Goal: Find specific page/section: Find specific page/section

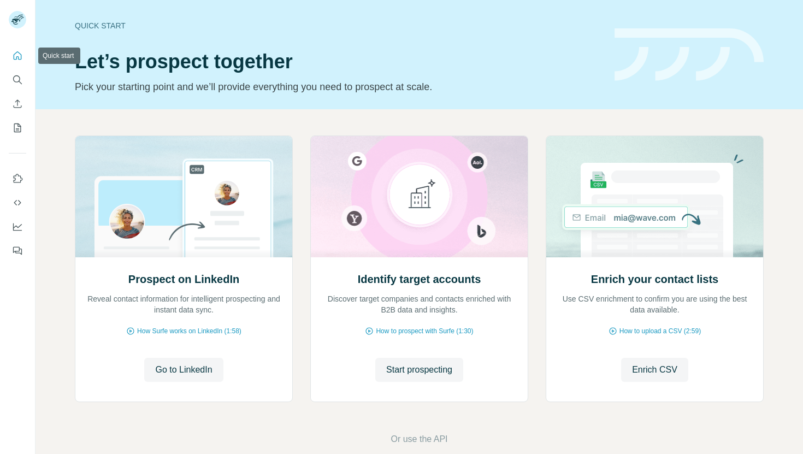
click at [16, 56] on icon "Quick start" at bounding box center [17, 55] width 11 height 11
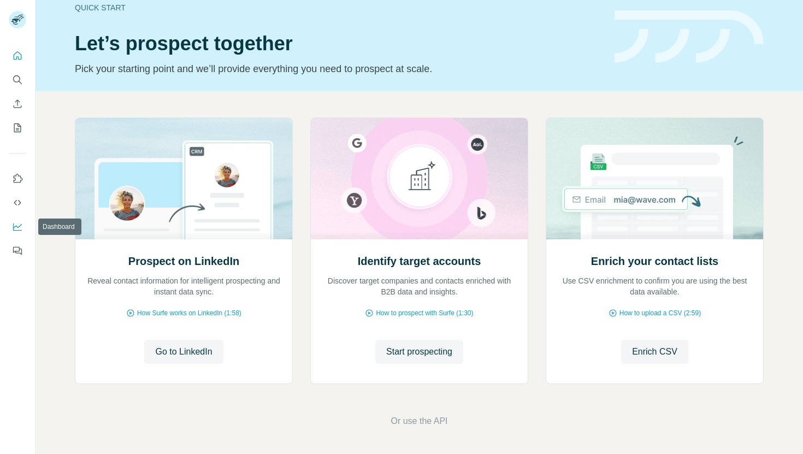
click at [18, 228] on icon "Dashboard" at bounding box center [17, 226] width 11 height 11
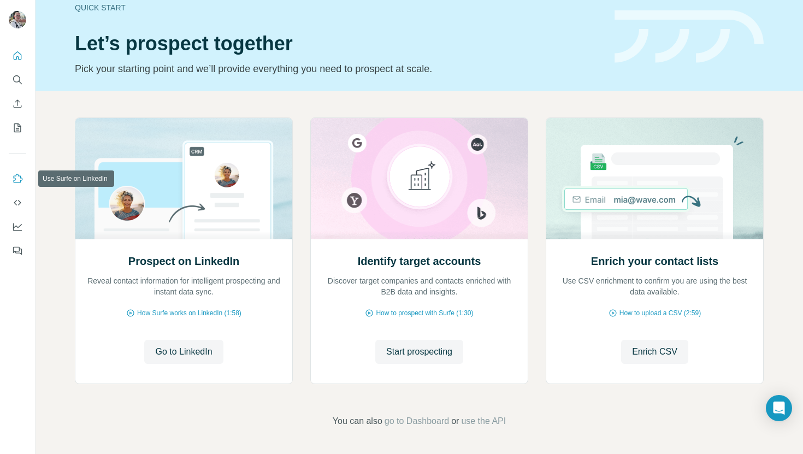
click at [17, 173] on button "Use Surfe on LinkedIn" at bounding box center [17, 179] width 17 height 20
click at [14, 78] on icon "Search" at bounding box center [17, 79] width 11 height 11
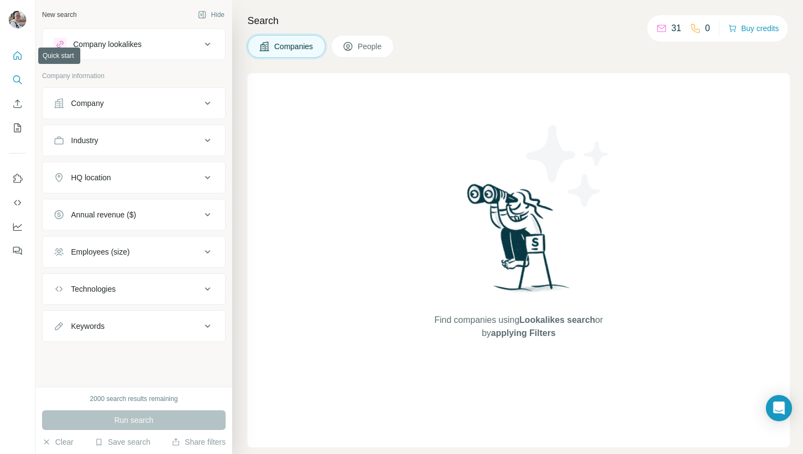
click at [16, 55] on icon "Quick start" at bounding box center [17, 55] width 11 height 11
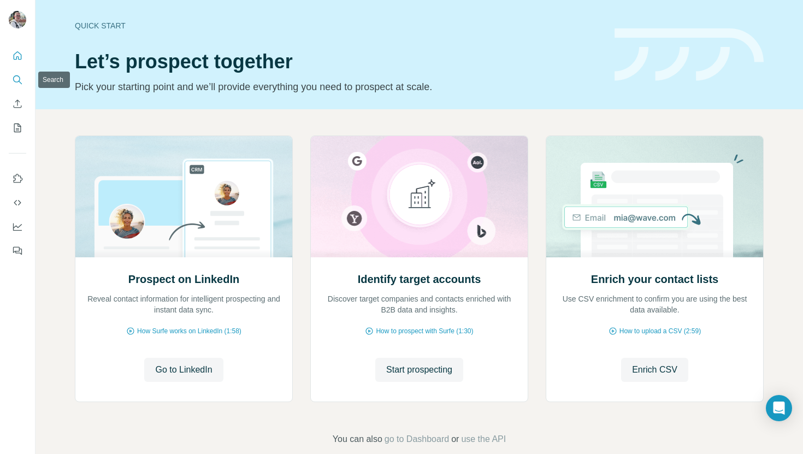
click at [16, 77] on icon "Search" at bounding box center [17, 79] width 11 height 11
